Goal: Find specific page/section: Find specific page/section

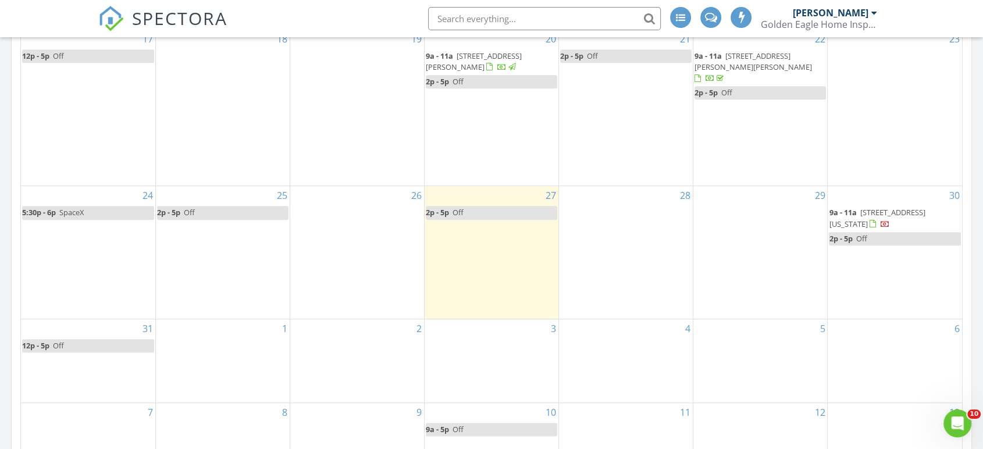
scroll to position [1079, 1003]
click at [533, 18] on input "text" at bounding box center [544, 18] width 233 height 23
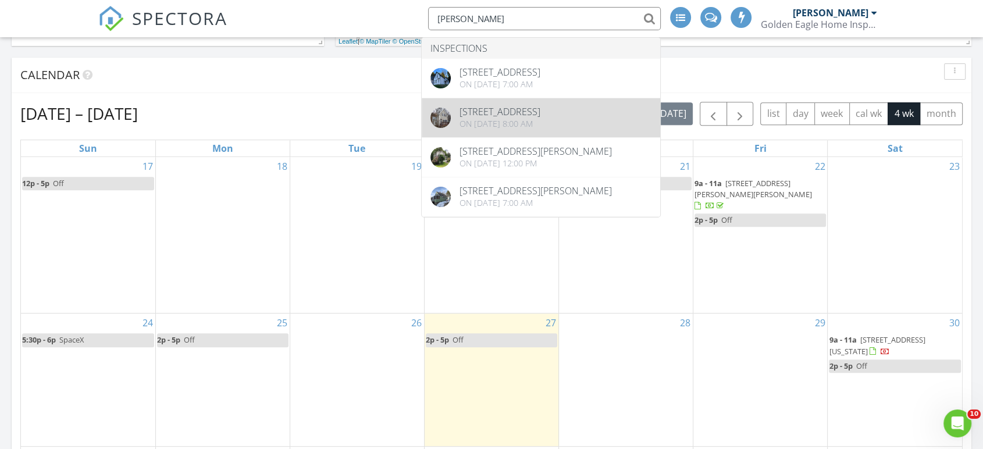
scroll to position [454, 0]
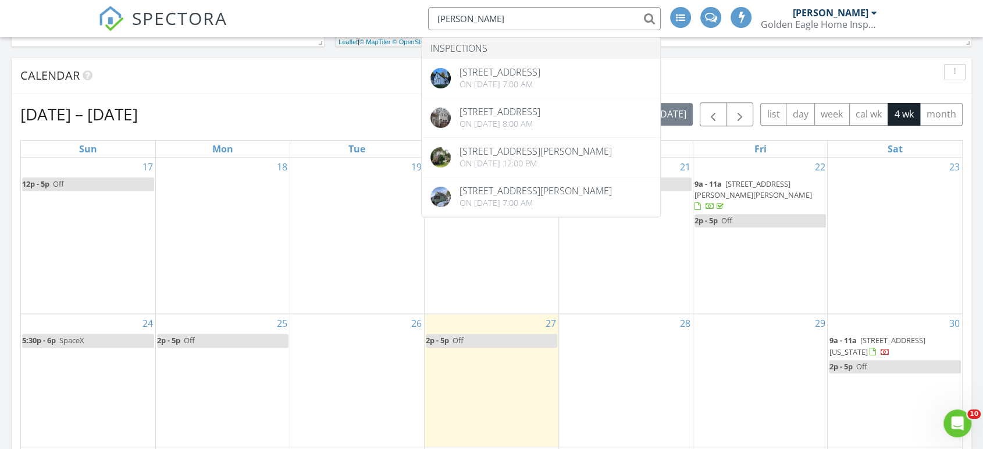
drag, startPoint x: 495, startPoint y: 17, endPoint x: 430, endPoint y: 17, distance: 65.1
click at [430, 17] on input "[PERSON_NAME]" at bounding box center [544, 18] width 233 height 23
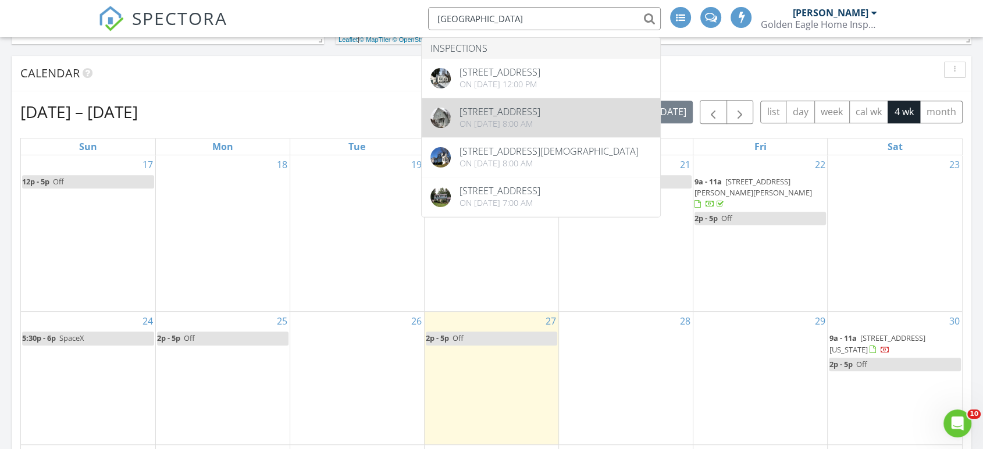
scroll to position [455, 0]
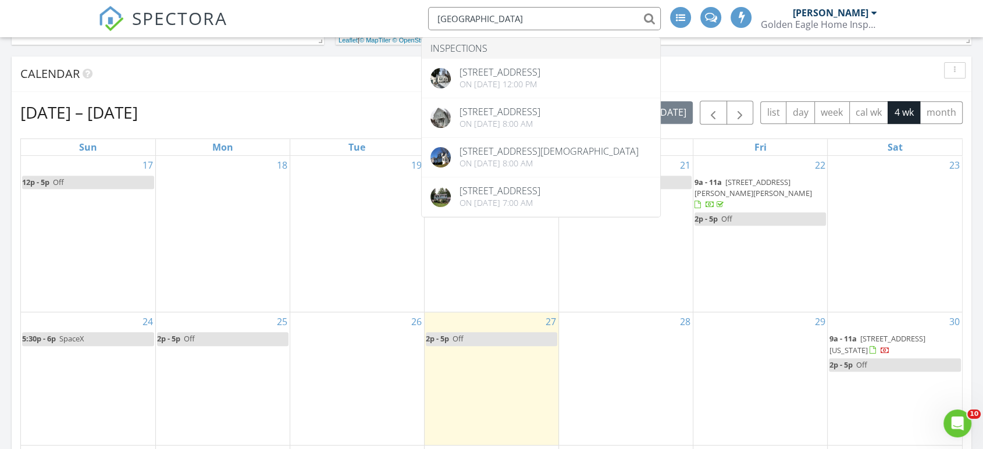
type input "[GEOGRAPHIC_DATA]"
click at [398, 16] on div "SPECTORA rochester Inspections [STREET_ADDRESS] On [DATE] 12:00 pm [STREET_ADDR…" at bounding box center [491, 18] width 786 height 37
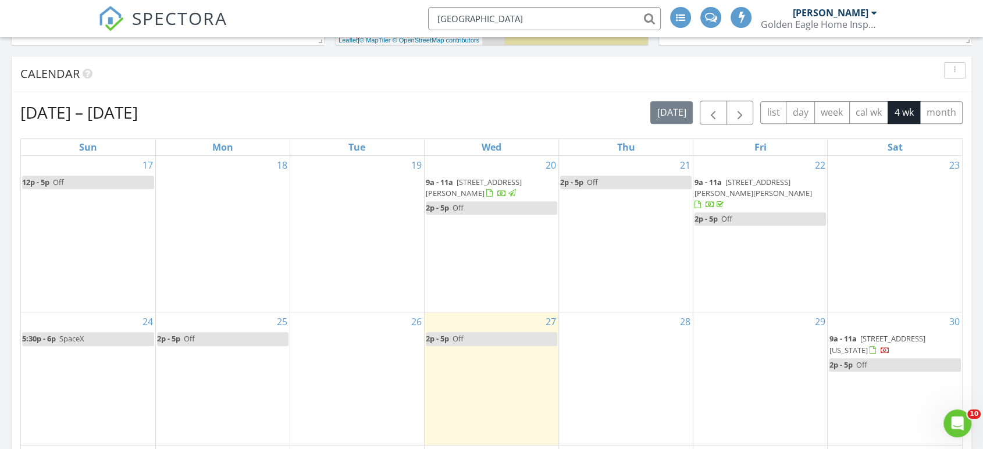
click at [377, 20] on div "SPECTORA [GEOGRAPHIC_DATA] [PERSON_NAME] Golden Eagle Home Inspection, LLC Role…" at bounding box center [491, 18] width 786 height 37
click at [525, 16] on input "[GEOGRAPHIC_DATA]" at bounding box center [544, 18] width 233 height 23
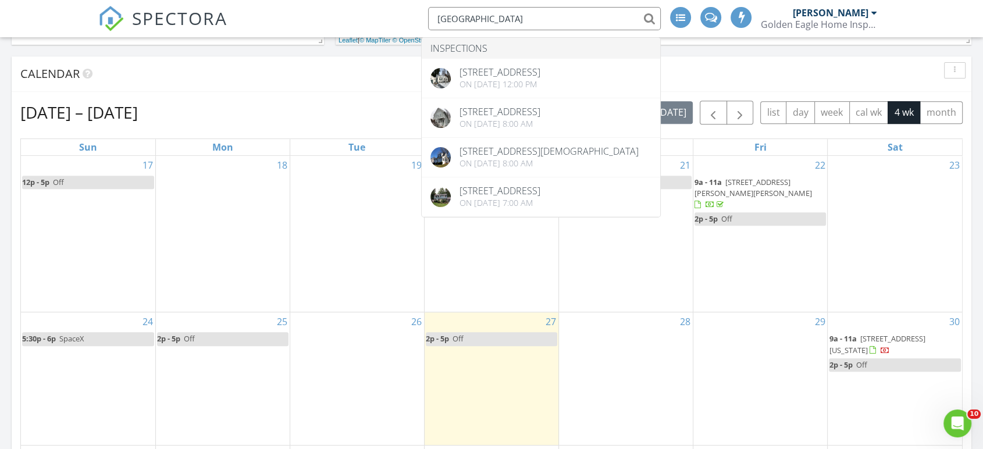
click at [525, 16] on input "[GEOGRAPHIC_DATA]" at bounding box center [544, 18] width 233 height 23
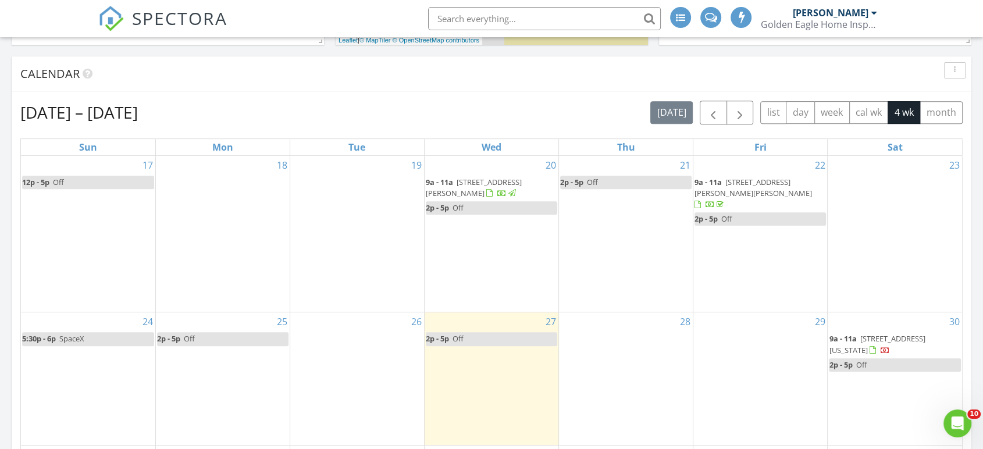
click at [330, 18] on div "SPECTORA [PERSON_NAME] Golden Eagle Home Inspection, LLC Role: Inspector Dashbo…" at bounding box center [491, 18] width 786 height 37
